Goal: Task Accomplishment & Management: Manage account settings

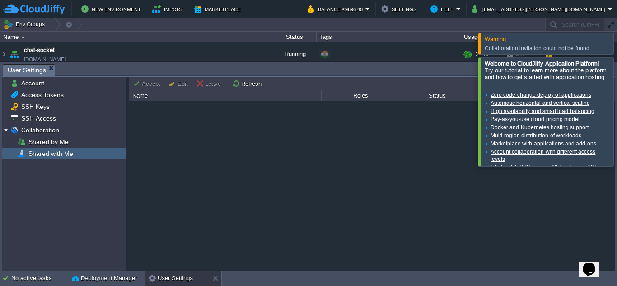
click at [616, 75] on div at bounding box center [628, 111] width 0 height 108
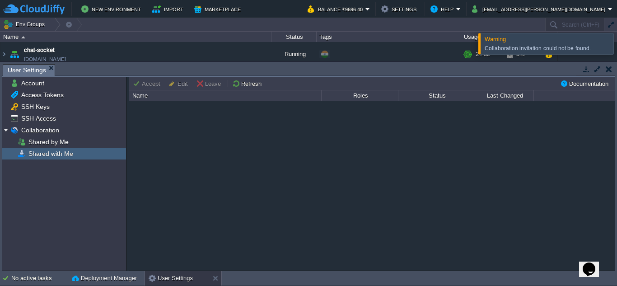
click at [616, 39] on div at bounding box center [628, 43] width 0 height 21
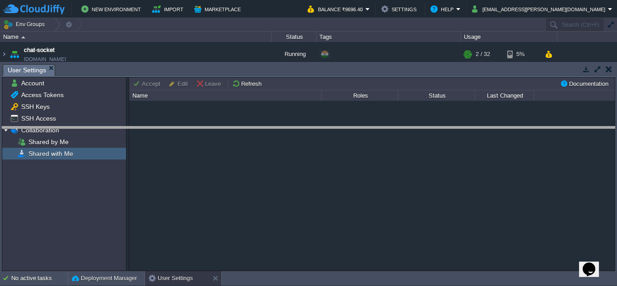
drag, startPoint x: 102, startPoint y: 67, endPoint x: 109, endPoint y: 127, distance: 59.9
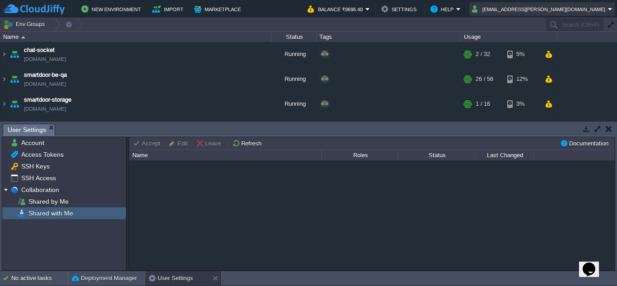
click at [547, 9] on button "rajeev.nohwar@smartdoor.app" at bounding box center [540, 9] width 136 height 11
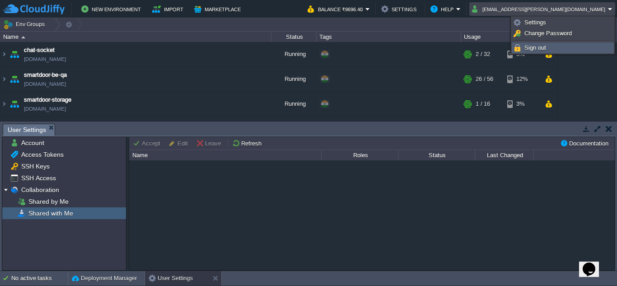
click at [540, 47] on span "Sign out" at bounding box center [535, 47] width 22 height 7
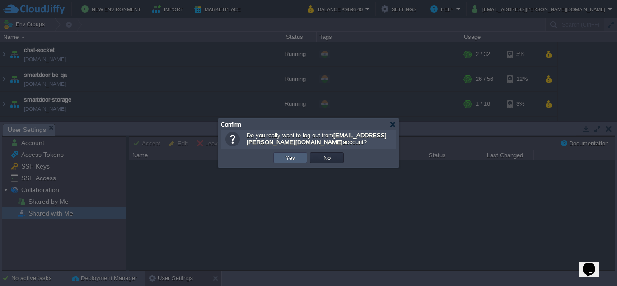
click at [300, 159] on td "Yes" at bounding box center [290, 157] width 34 height 11
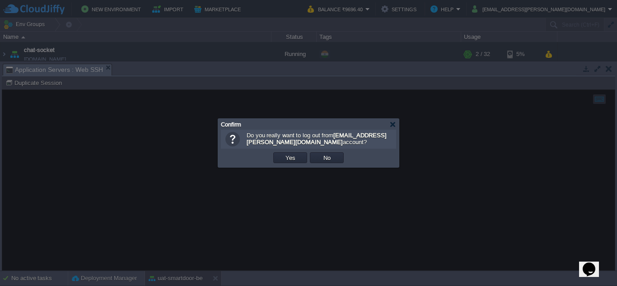
scroll to position [158, 0]
click at [296, 158] on button "Yes" at bounding box center [290, 157] width 15 height 8
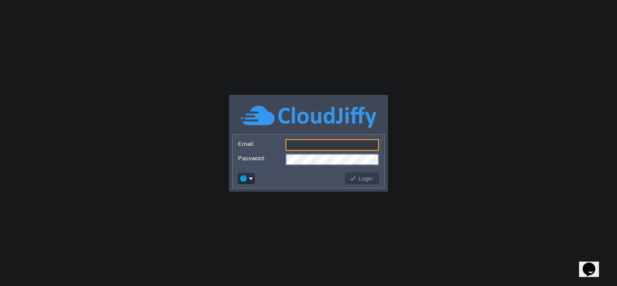
click at [308, 144] on input "Email:" at bounding box center [331, 145] width 93 height 12
type input "mangesh.kale@aetherti.com"
click at [305, 175] on td at bounding box center [290, 178] width 107 height 14
click at [373, 176] on button "Login" at bounding box center [362, 178] width 26 height 8
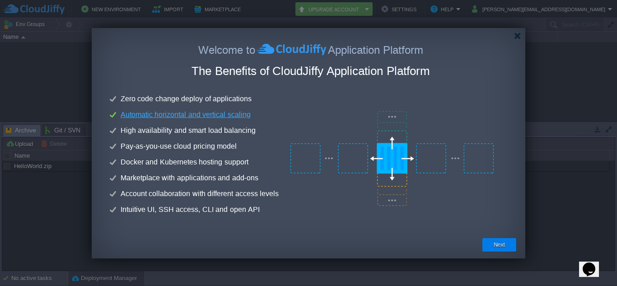
click at [521, 34] on div at bounding box center [312, 36] width 425 height 16
click at [516, 35] on div at bounding box center [517, 36] width 7 height 7
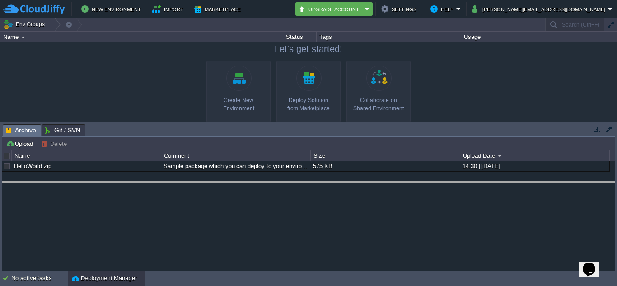
drag, startPoint x: 300, startPoint y: 135, endPoint x: 307, endPoint y: 191, distance: 56.3
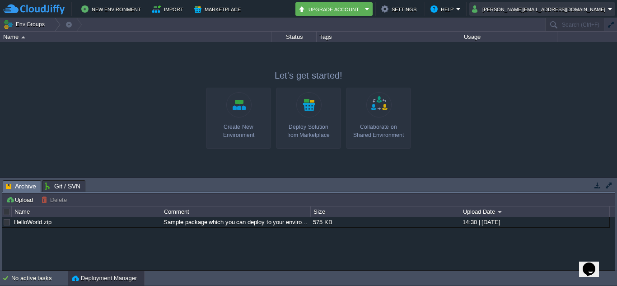
click at [563, 9] on button "[PERSON_NAME][EMAIL_ADDRESS][DOMAIN_NAME]" at bounding box center [540, 9] width 136 height 11
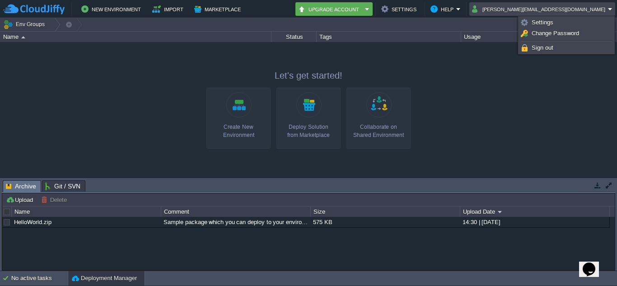
click at [563, 9] on button "[PERSON_NAME][EMAIL_ADDRESS][DOMAIN_NAME]" at bounding box center [540, 9] width 136 height 11
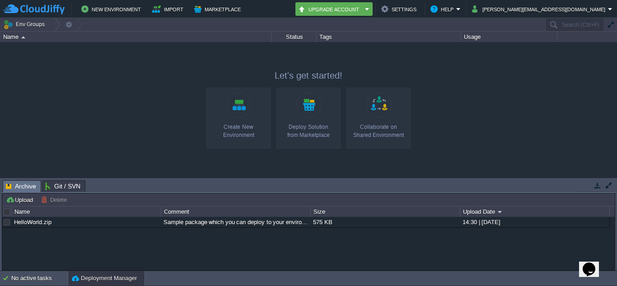
click at [19, 39] on div "Name" at bounding box center [136, 37] width 270 height 10
click at [160, 11] on button "Import" at bounding box center [169, 9] width 34 height 11
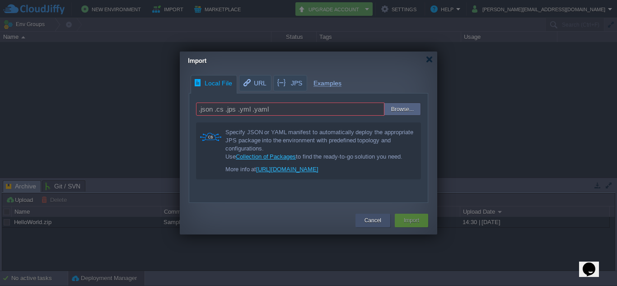
click at [379, 223] on button "Cancel" at bounding box center [372, 220] width 17 height 9
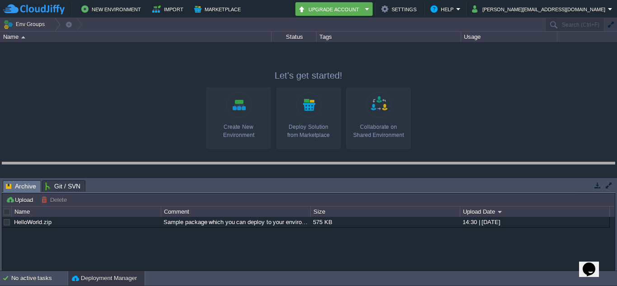
drag, startPoint x: 309, startPoint y: 186, endPoint x: 318, endPoint y: 168, distance: 20.6
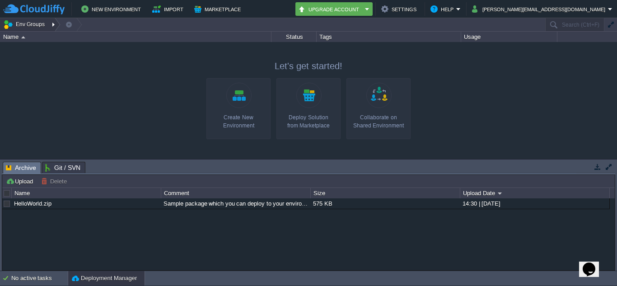
drag, startPoint x: 45, startPoint y: 21, endPoint x: 39, endPoint y: 21, distance: 5.9
click at [39, 21] on button "Env Groups" at bounding box center [25, 24] width 45 height 13
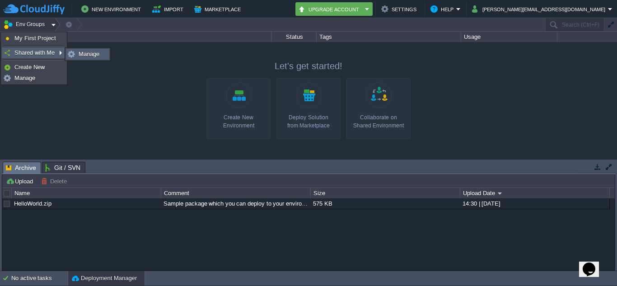
click at [70, 54] on img at bounding box center [71, 54] width 7 height 7
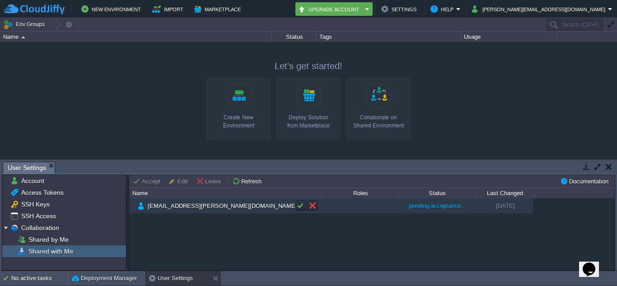
click at [168, 207] on span "rajeev.nohwar@smartdoor.app" at bounding box center [223, 206] width 152 height 8
click at [300, 206] on button "button" at bounding box center [301, 205] width 8 height 8
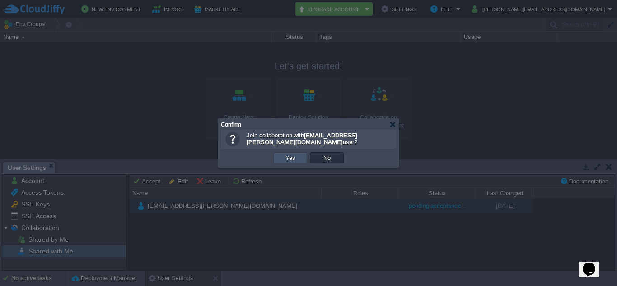
click at [294, 159] on button "Yes" at bounding box center [290, 157] width 15 height 8
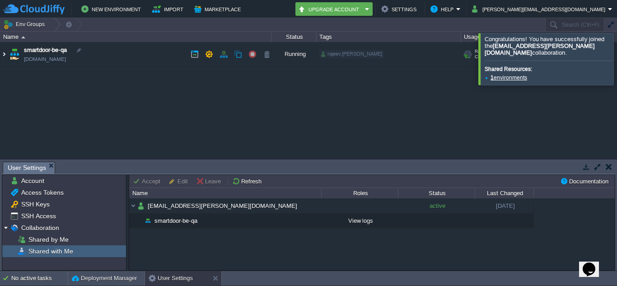
click at [0, 54] on img at bounding box center [3, 54] width 7 height 24
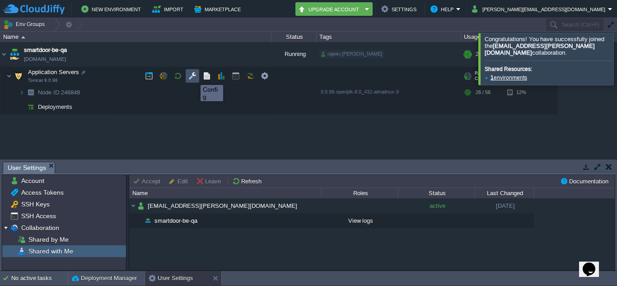
click at [194, 77] on button "button" at bounding box center [192, 76] width 8 height 8
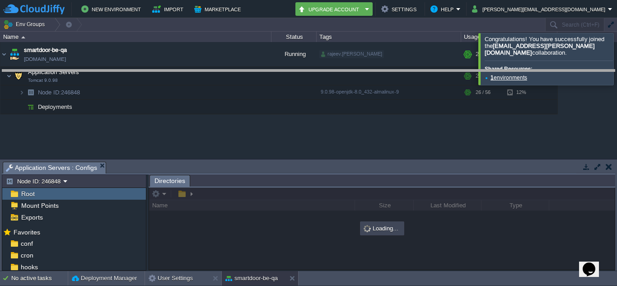
drag, startPoint x: 233, startPoint y: 165, endPoint x: 242, endPoint y: 73, distance: 92.5
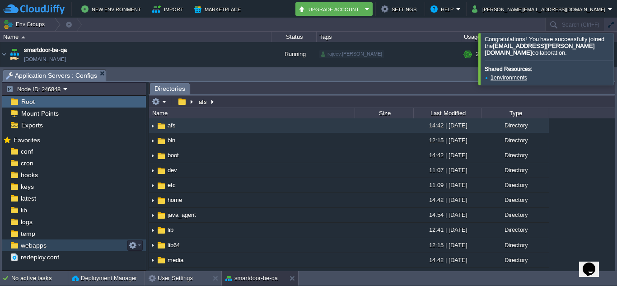
click at [58, 246] on div "webapps" at bounding box center [74, 245] width 144 height 12
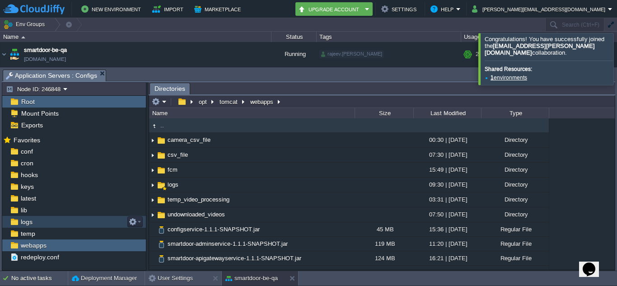
click at [66, 222] on div "logs" at bounding box center [74, 222] width 144 height 12
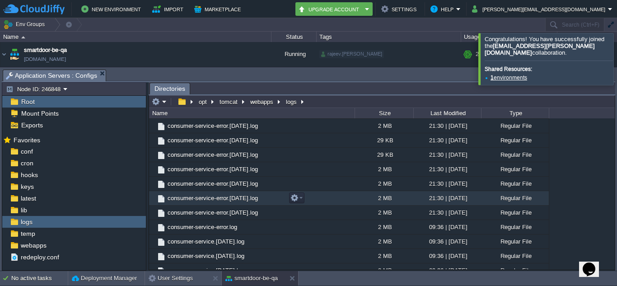
scroll to position [144, 0]
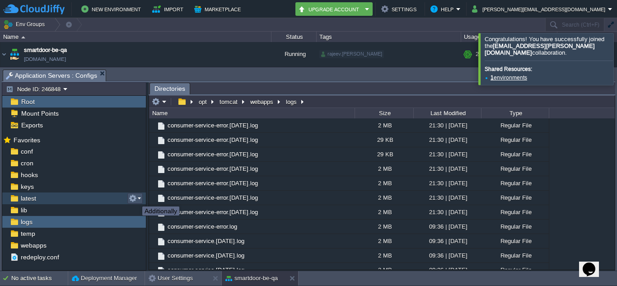
click at [135, 198] on button "button" at bounding box center [133, 198] width 8 height 8
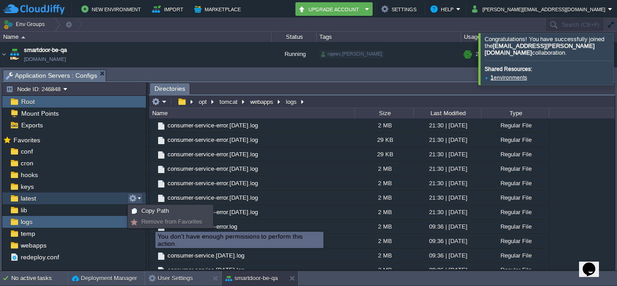
click at [149, 223] on span "Remove from Favorites" at bounding box center [171, 221] width 61 height 7
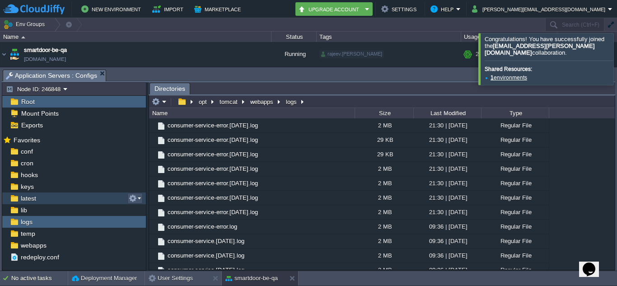
click at [136, 196] on button "button" at bounding box center [133, 198] width 8 height 8
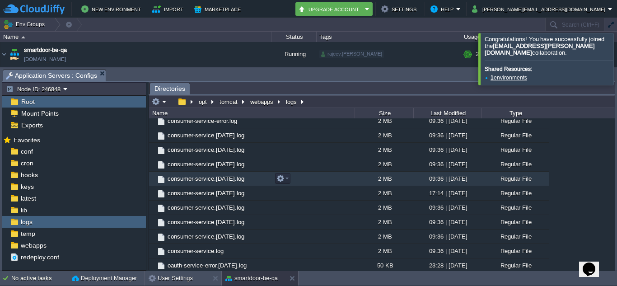
scroll to position [0, 0]
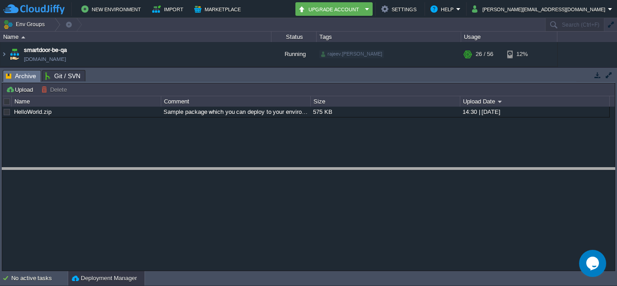
drag, startPoint x: 263, startPoint y: 72, endPoint x: 275, endPoint y: 191, distance: 119.4
click at [275, 191] on body "New Environment Import Marketplace Bonus ₹0.00 Upgrade Account Settings Help [P…" at bounding box center [308, 143] width 617 height 286
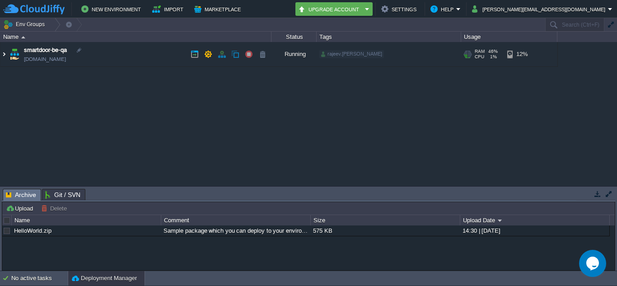
click at [3, 51] on img at bounding box center [3, 54] width 7 height 24
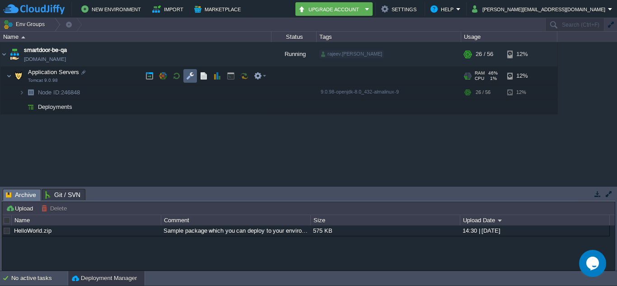
click at [186, 78] on td at bounding box center [190, 76] width 14 height 14
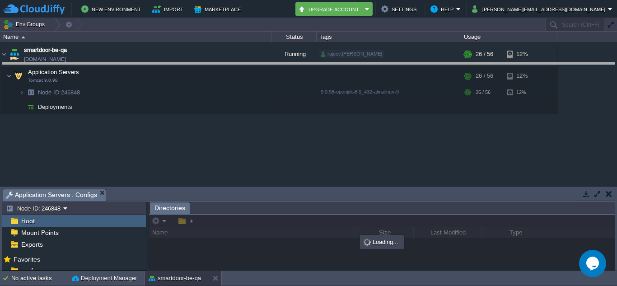
drag, startPoint x: 241, startPoint y: 200, endPoint x: 256, endPoint y: 70, distance: 130.9
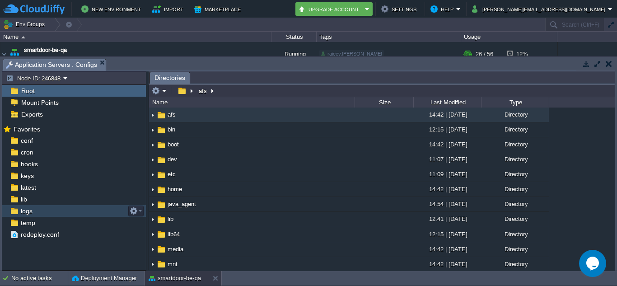
click at [33, 209] on span "logs" at bounding box center [26, 211] width 15 height 8
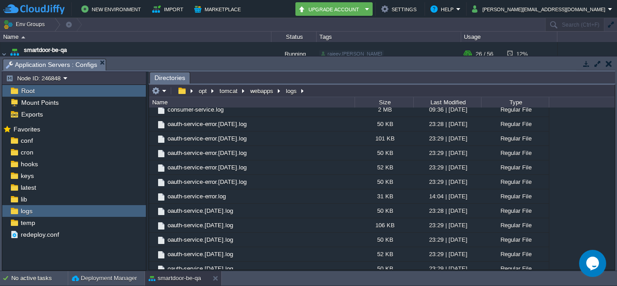
scroll to position [488, 0]
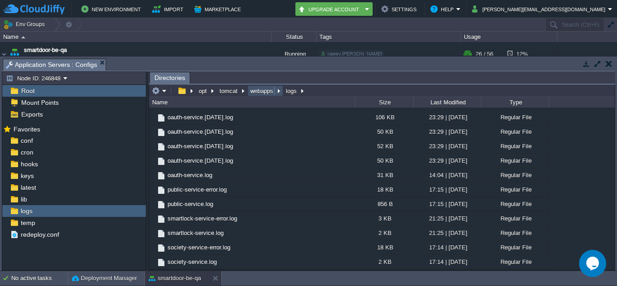
click at [259, 90] on button "webapps" at bounding box center [262, 91] width 27 height 8
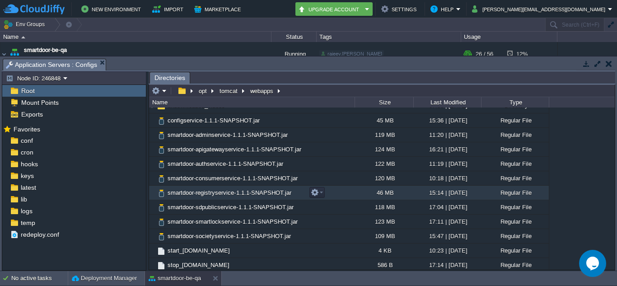
scroll to position [101, 0]
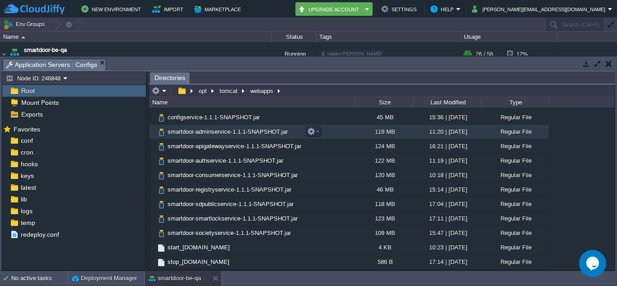
drag, startPoint x: 270, startPoint y: 145, endPoint x: 331, endPoint y: 140, distance: 61.2
click at [331, 139] on td "smartdoor-adminservice-1.1.1-SNAPSHOT.jar" at bounding box center [251, 132] width 205 height 14
click at [316, 131] on em at bounding box center [313, 131] width 12 height 8
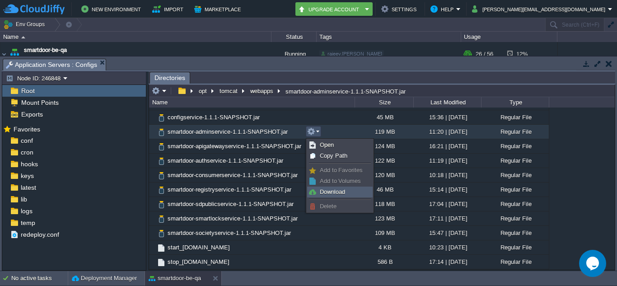
click at [321, 192] on span "Download" at bounding box center [332, 191] width 25 height 7
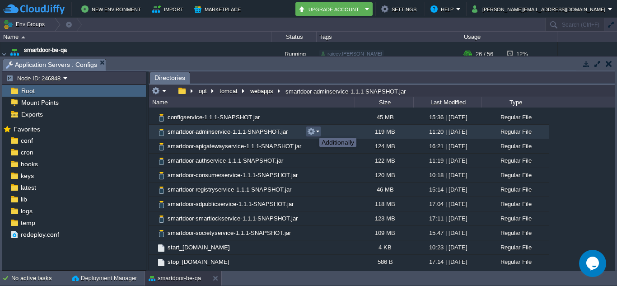
click at [312, 130] on button "button" at bounding box center [311, 131] width 8 height 8
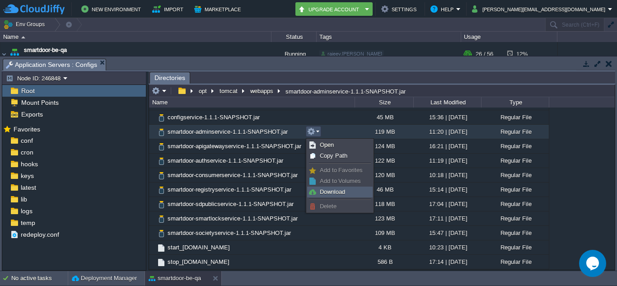
click at [318, 190] on link "Download" at bounding box center [339, 192] width 65 height 10
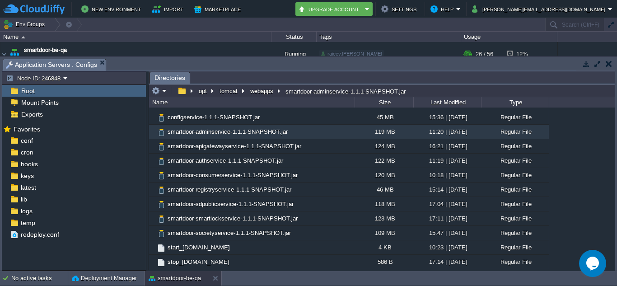
scroll to position [0, 0]
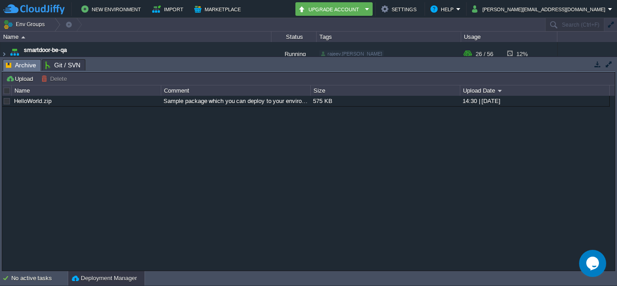
drag, startPoint x: 129, startPoint y: 59, endPoint x: 134, endPoint y: 92, distance: 32.8
click at [131, 122] on body "New Environment Import Marketplace Bonus ₹0.00 Upgrade Account Settings Help [P…" at bounding box center [308, 143] width 617 height 286
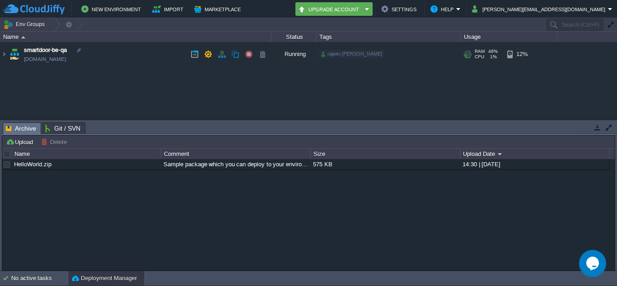
click at [135, 57] on td "smartdoor-be-qa [DOMAIN_NAME]" at bounding box center [135, 54] width 271 height 25
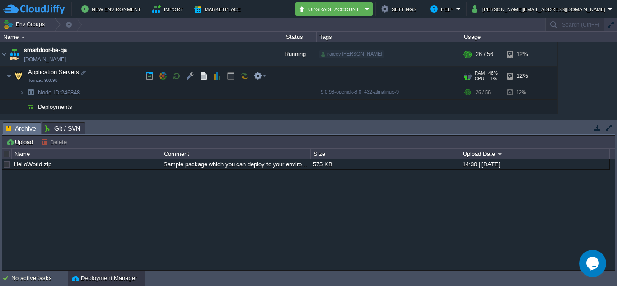
click at [191, 78] on td at bounding box center [190, 76] width 14 height 14
click at [191, 78] on button "button" at bounding box center [190, 76] width 8 height 8
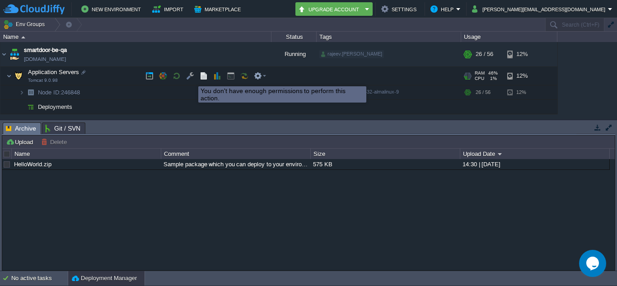
click at [191, 78] on button "button" at bounding box center [190, 76] width 8 height 8
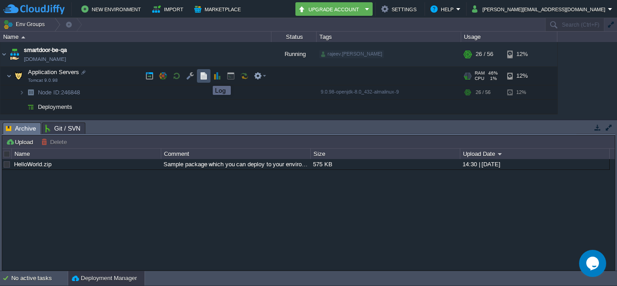
click at [206, 78] on button "button" at bounding box center [204, 76] width 8 height 8
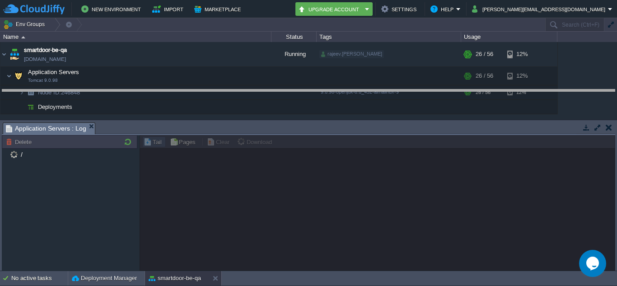
drag, startPoint x: 228, startPoint y: 128, endPoint x: 230, endPoint y: 95, distance: 33.4
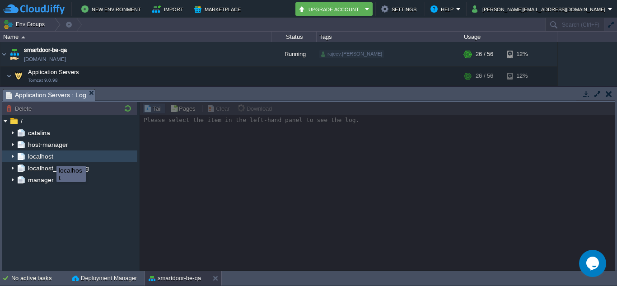
click at [50, 158] on span "localhost" at bounding box center [40, 156] width 28 height 8
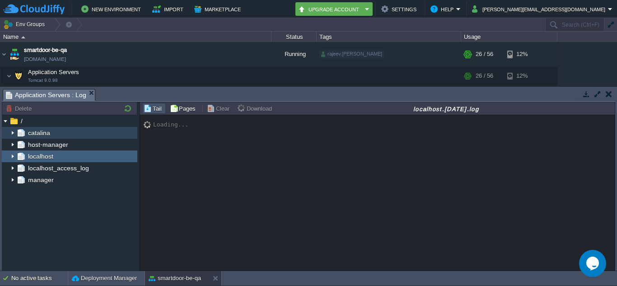
click at [60, 138] on div "catalina" at bounding box center [69, 133] width 135 height 12
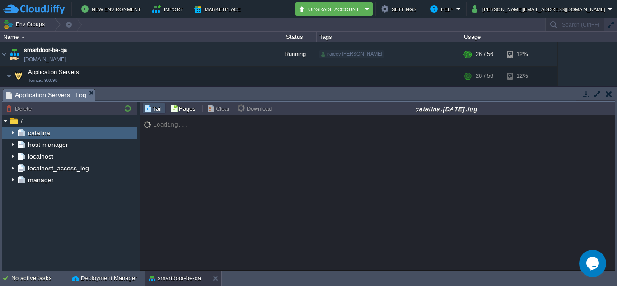
click at [60, 138] on div "catalina" at bounding box center [69, 133] width 135 height 12
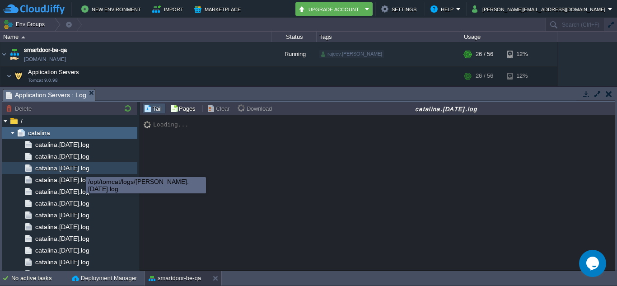
click at [79, 169] on span "catalina.[DATE].log" at bounding box center [61, 168] width 57 height 8
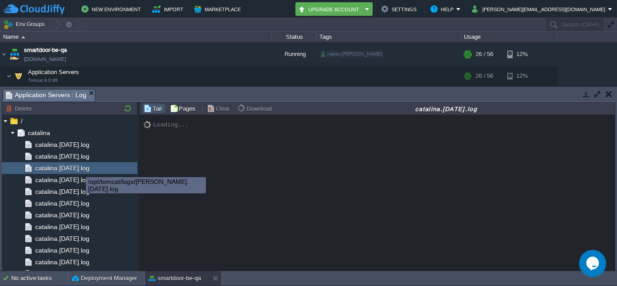
click at [79, 169] on span "catalina.[DATE].log" at bounding box center [61, 168] width 57 height 8
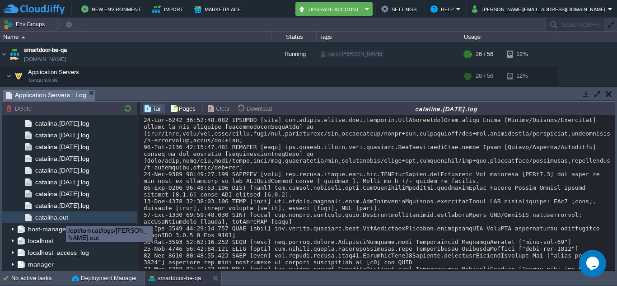
click at [59, 218] on span "catalina.out" at bounding box center [51, 217] width 36 height 8
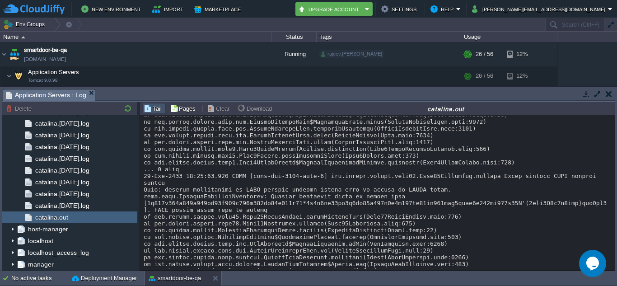
scroll to position [590, 0]
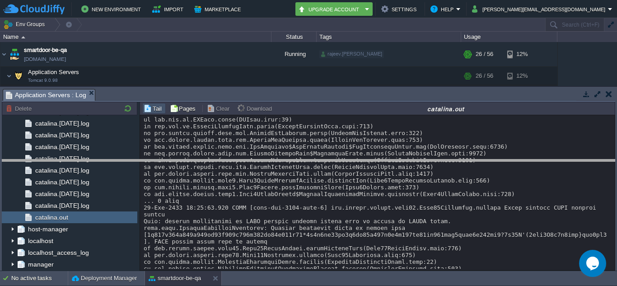
drag, startPoint x: 291, startPoint y: 98, endPoint x: 311, endPoint y: 171, distance: 75.4
